Goal: Transaction & Acquisition: Purchase product/service

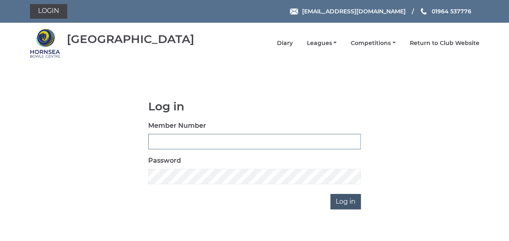
type input "0837"
click at [348, 201] on input "Log in" at bounding box center [346, 201] width 30 height 15
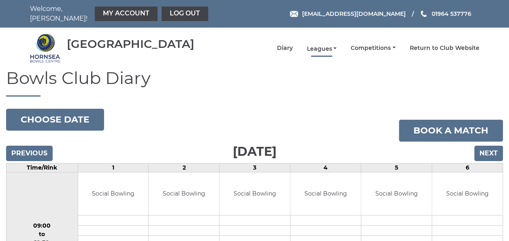
click at [323, 45] on link "Leagues" at bounding box center [322, 49] width 30 height 8
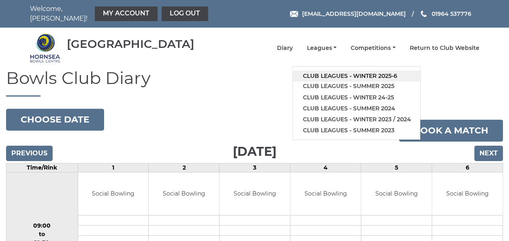
click at [329, 71] on link "Club leagues - Winter 2025-6" at bounding box center [357, 75] width 128 height 11
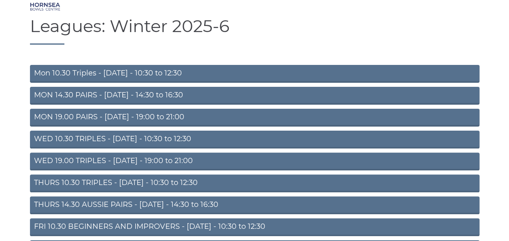
scroll to position [81, 0]
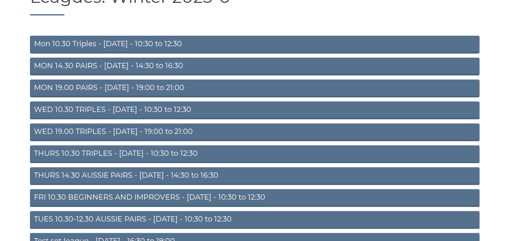
click at [110, 81] on link "MON 19.00 PAIRS - Monday - 19:00 to 21:00" at bounding box center [255, 88] width 450 height 18
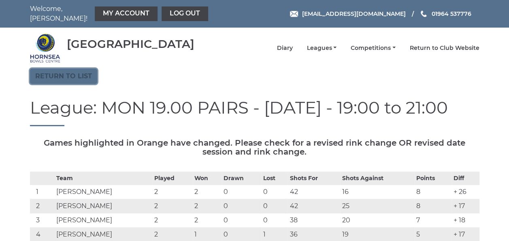
click at [75, 73] on link "Return to list" at bounding box center [63, 75] width 67 height 15
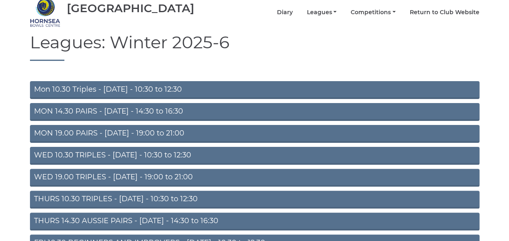
scroll to position [81, 0]
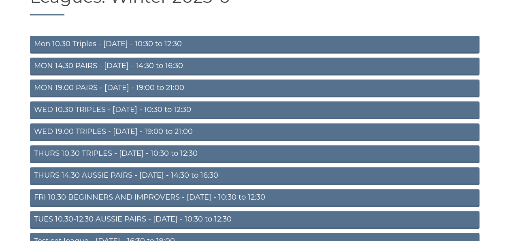
click at [156, 104] on link "WED 10.30 TRIPLES - Wednesday - 10:30 to 12:30" at bounding box center [255, 110] width 450 height 18
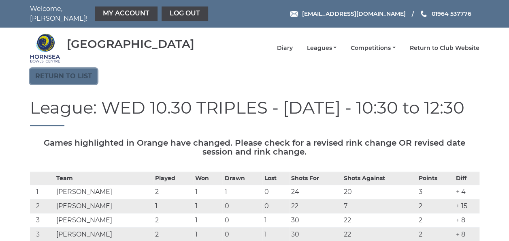
click at [74, 68] on link "Return to list" at bounding box center [63, 75] width 67 height 15
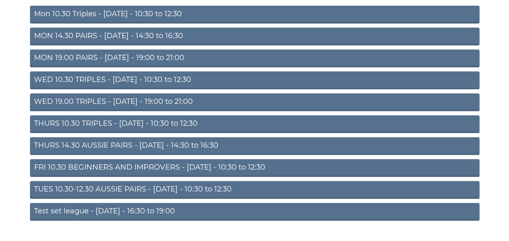
scroll to position [122, 0]
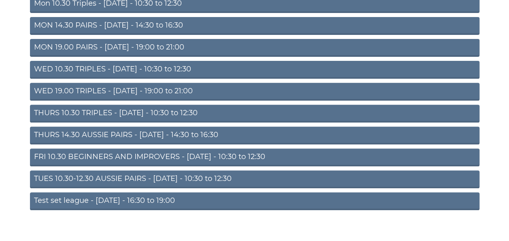
click at [113, 176] on link "TUES 10.30-12.30 AUSSIE PAIRS - Tuesday - 10:30 to 12:30" at bounding box center [255, 179] width 450 height 18
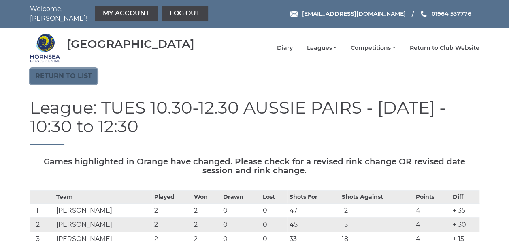
click at [71, 73] on link "Return to list" at bounding box center [63, 75] width 67 height 15
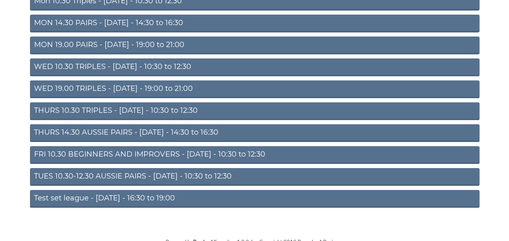
scroll to position [124, 0]
click at [111, 103] on link "THURS 10.30 TRIPLES - [DATE] - 10:30 to 12:30" at bounding box center [255, 111] width 450 height 18
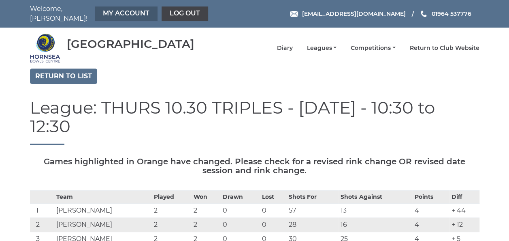
click at [111, 10] on link "My Account" at bounding box center [126, 13] width 63 height 15
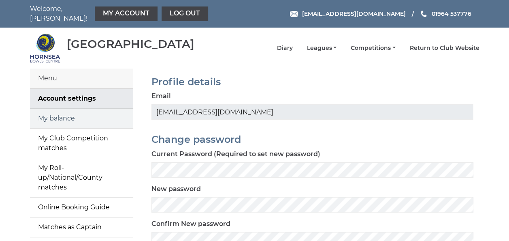
click at [77, 112] on link "My balance" at bounding box center [81, 118] width 103 height 19
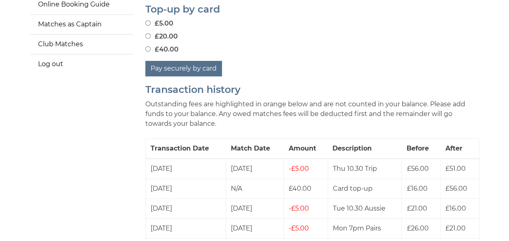
scroll to position [162, 0]
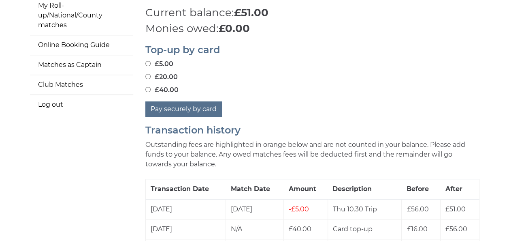
click at [148, 74] on input "£20.00" at bounding box center [147, 76] width 5 height 5
radio input "true"
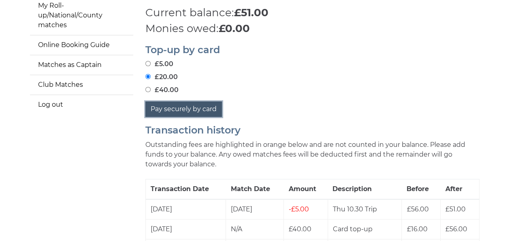
click at [177, 102] on button "Pay securely by card" at bounding box center [183, 108] width 77 height 15
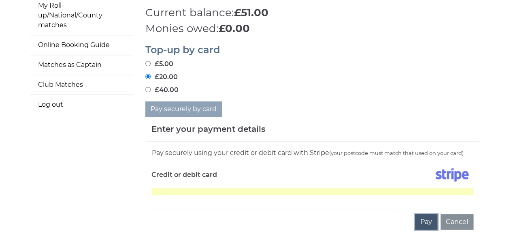
click at [424, 216] on button "Pay" at bounding box center [426, 221] width 22 height 15
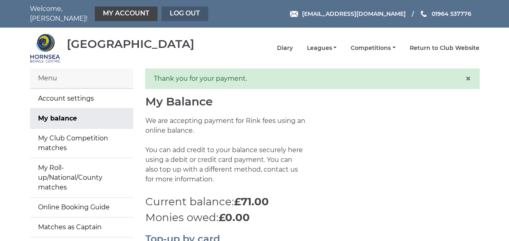
click at [175, 11] on link "Log out" at bounding box center [185, 13] width 47 height 15
